Goal: Register for event/course

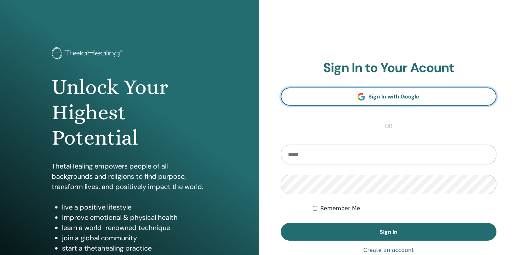
click at [418, 98] on span "Sign In with Google" at bounding box center [393, 96] width 51 height 7
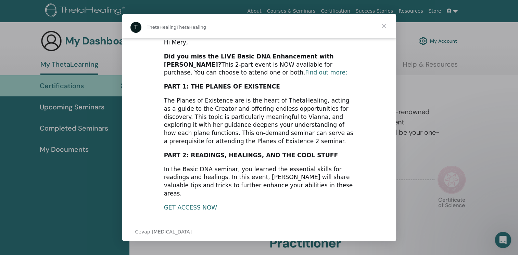
scroll to position [34, 0]
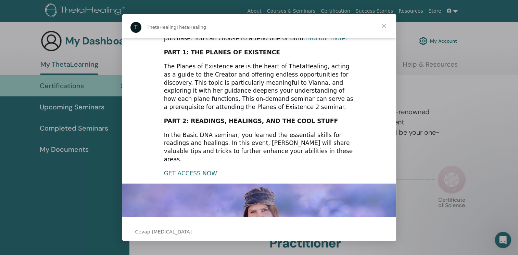
click at [192, 170] on link "GET ACCESS NOW" at bounding box center [190, 173] width 53 height 7
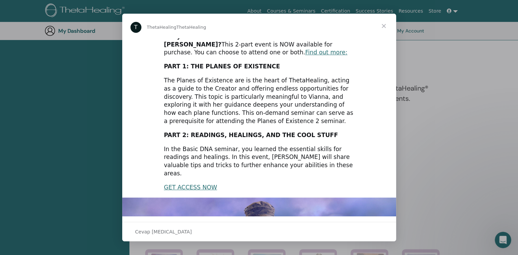
scroll to position [0, 0]
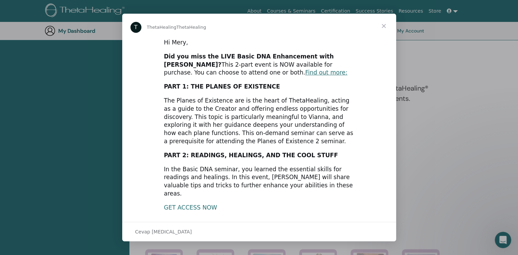
click at [190, 204] on link "GET ACCESS NOW" at bounding box center [190, 207] width 53 height 7
click at [385, 27] on span "Kapat" at bounding box center [383, 26] width 25 height 25
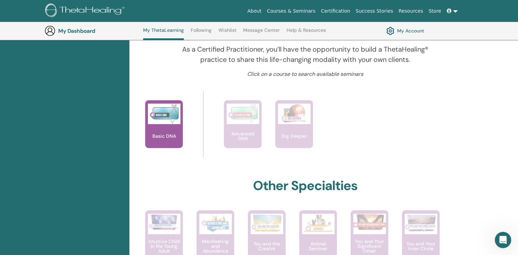
scroll to position [257, 0]
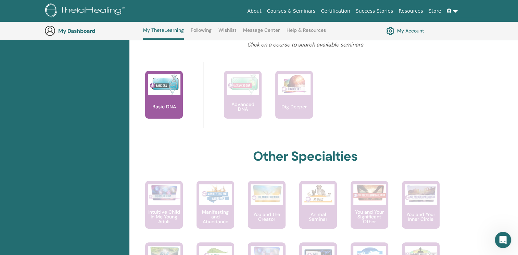
click at [165, 96] on div "Basic DNA" at bounding box center [164, 95] width 38 height 48
